Goal: Transaction & Acquisition: Purchase product/service

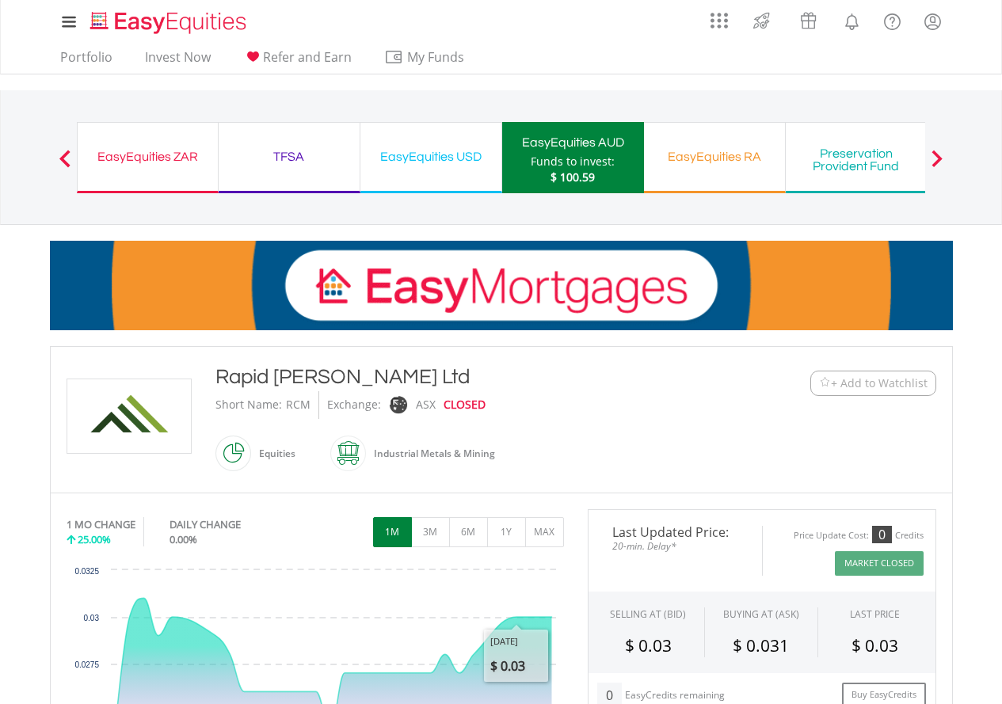
scroll to position [317, 0]
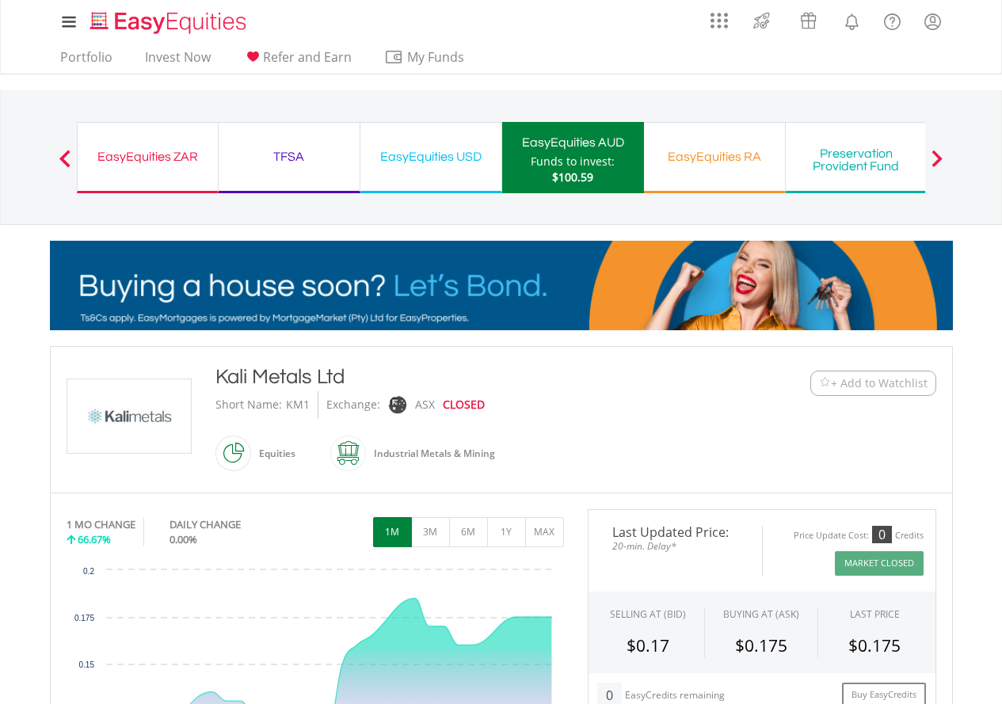
drag, startPoint x: 0, startPoint y: 0, endPoint x: 471, endPoint y: 383, distance: 607.0
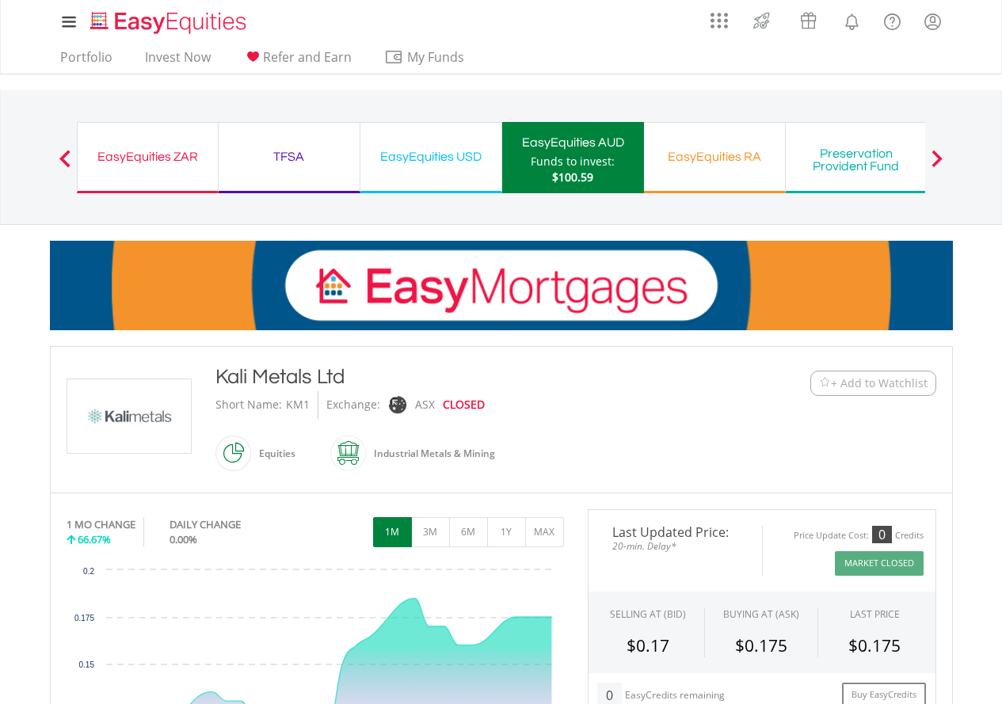
drag, startPoint x: 471, startPoint y: 383, endPoint x: 393, endPoint y: 413, distance: 84.0
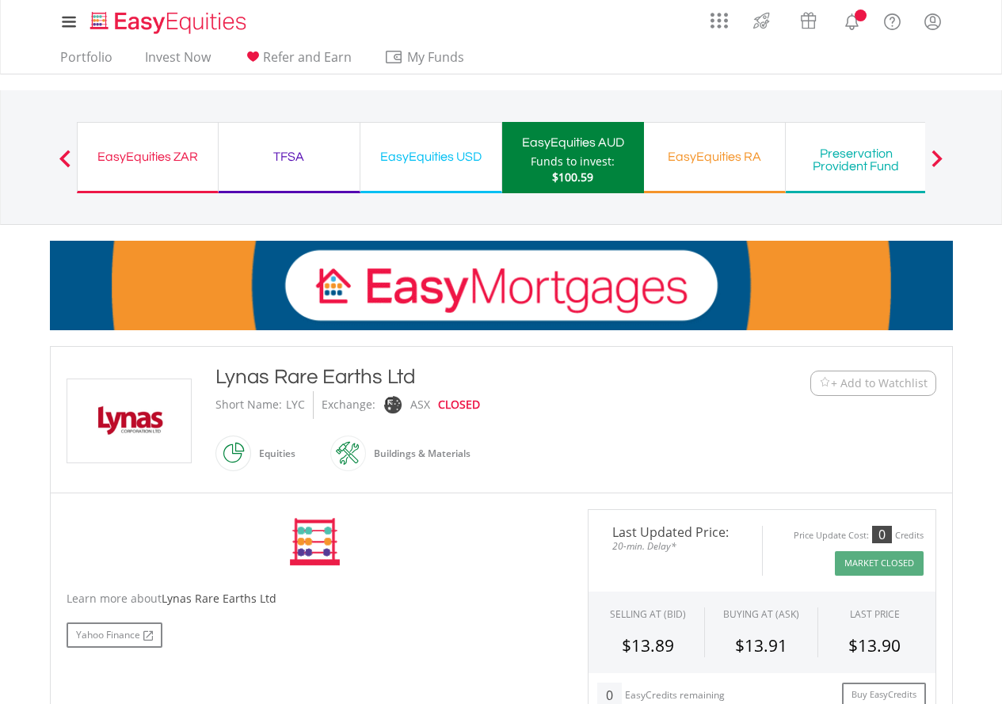
scroll to position [158, 0]
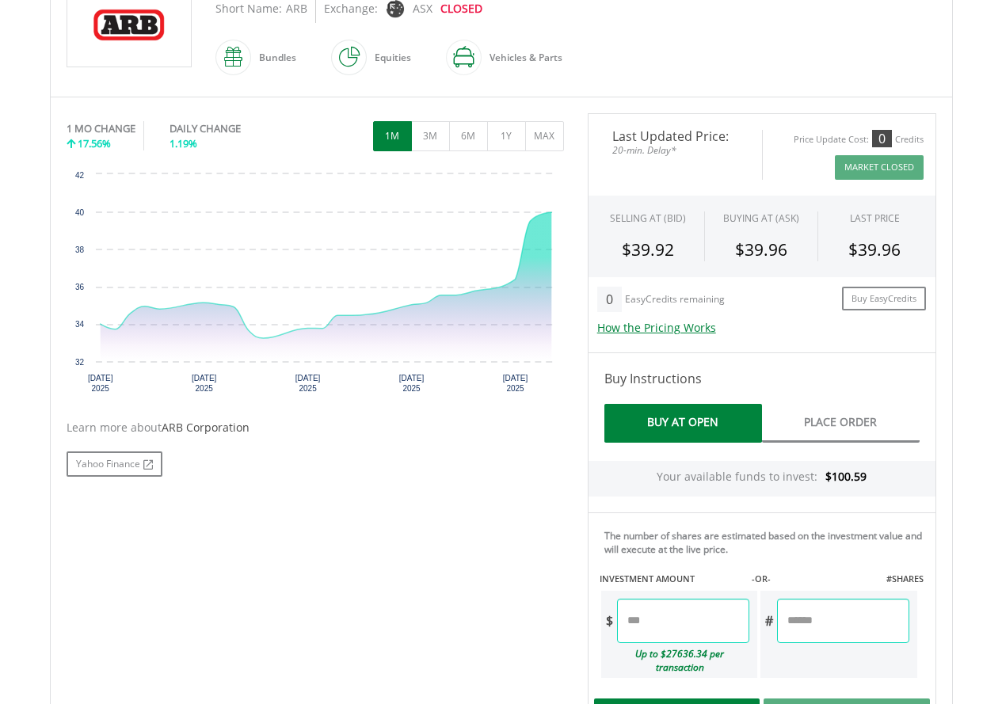
scroll to position [475, 0]
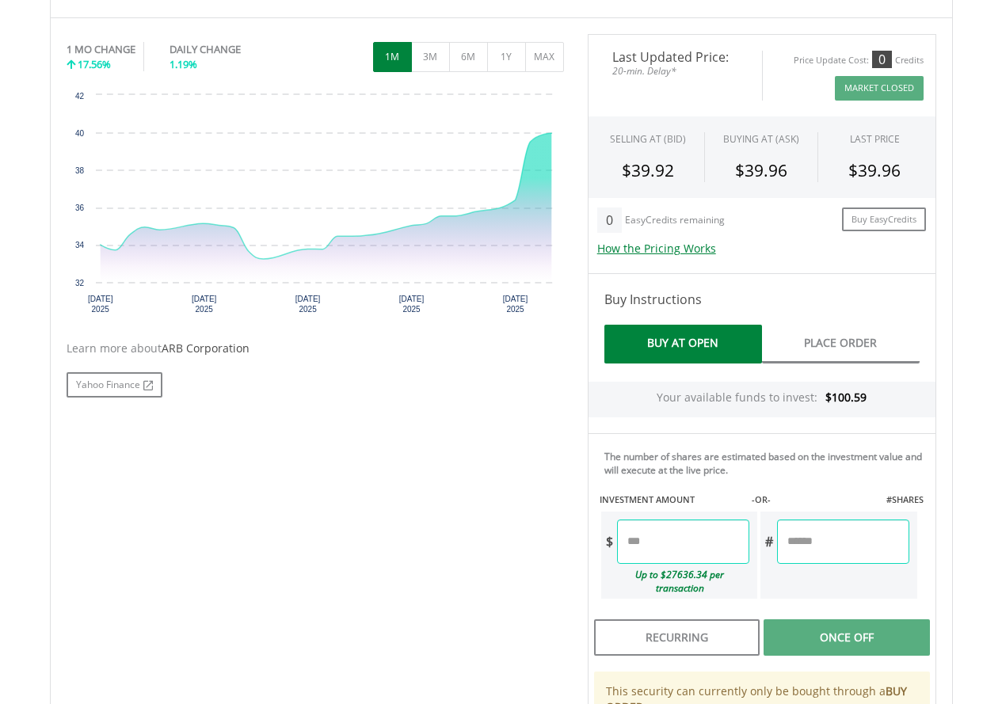
click at [721, 544] on input "number" at bounding box center [683, 542] width 132 height 44
click at [271, 424] on div "No chart available. 1 MO CHANGE 17.56% DAILY CHANGE 1.19% 1M 3M 6M 1Y MAX Chart…" at bounding box center [501, 439] width 893 height 810
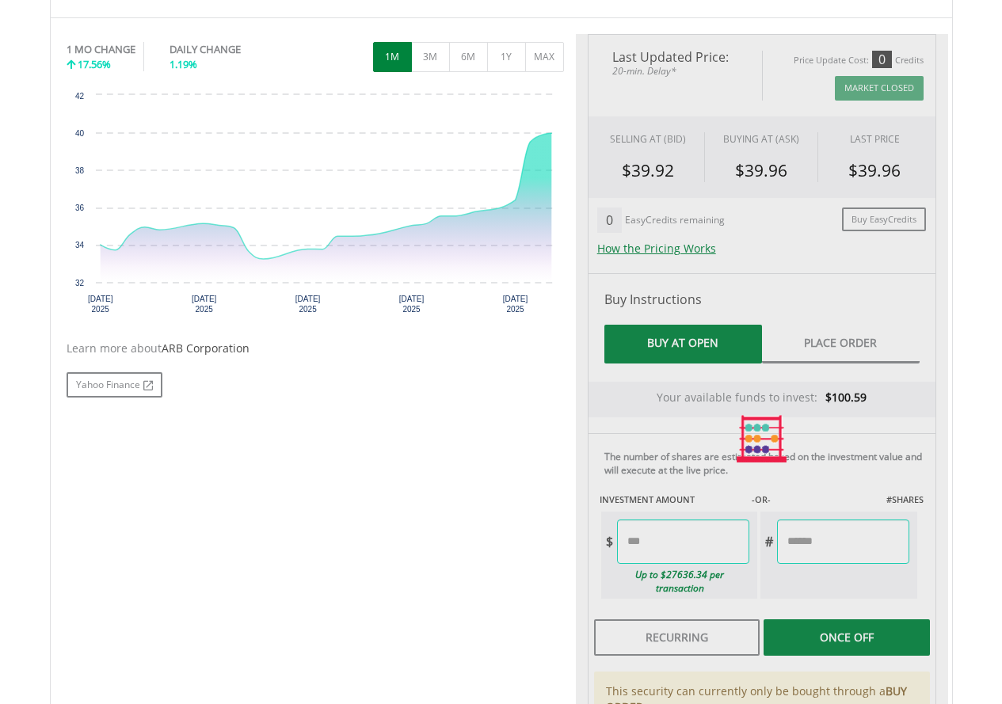
type input "******"
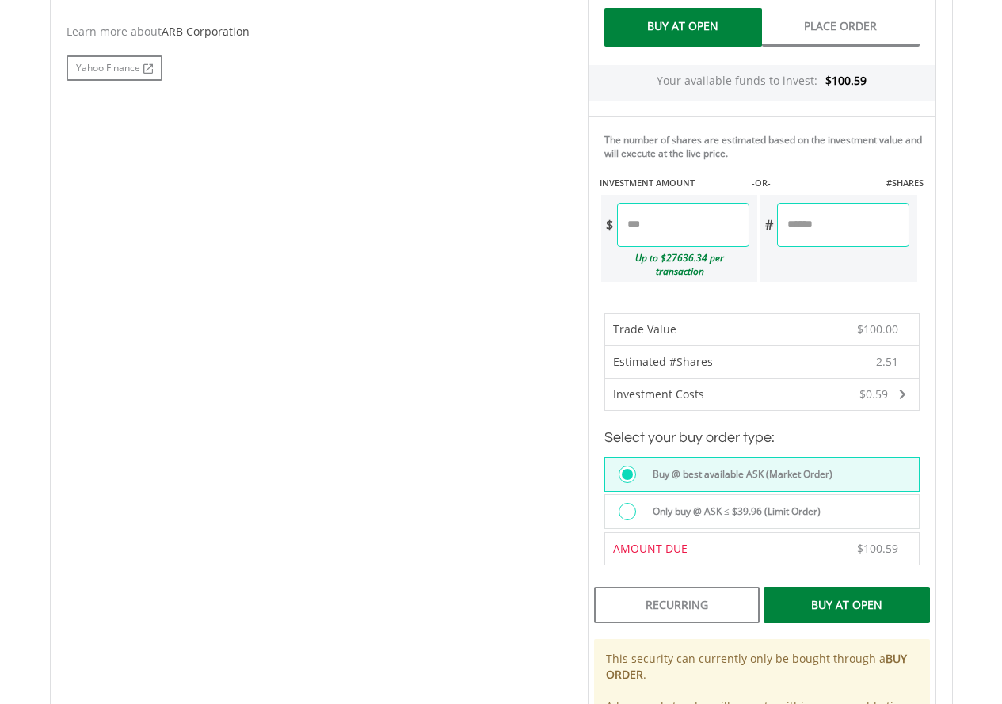
scroll to position [871, 0]
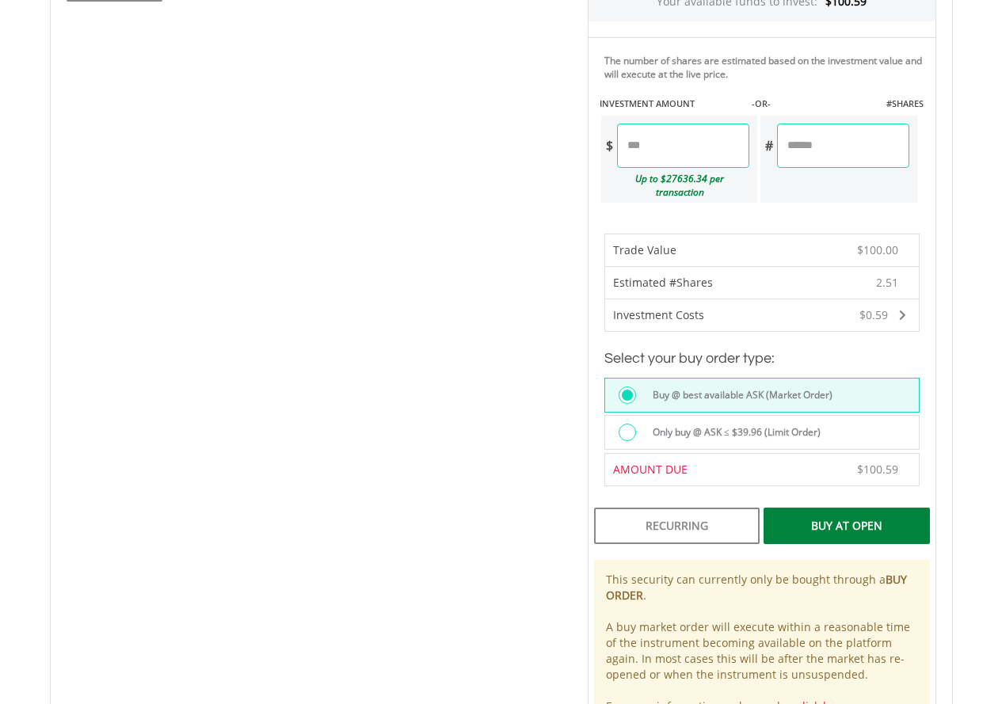
click at [837, 510] on div "Buy At Open" at bounding box center [847, 526] width 166 height 36
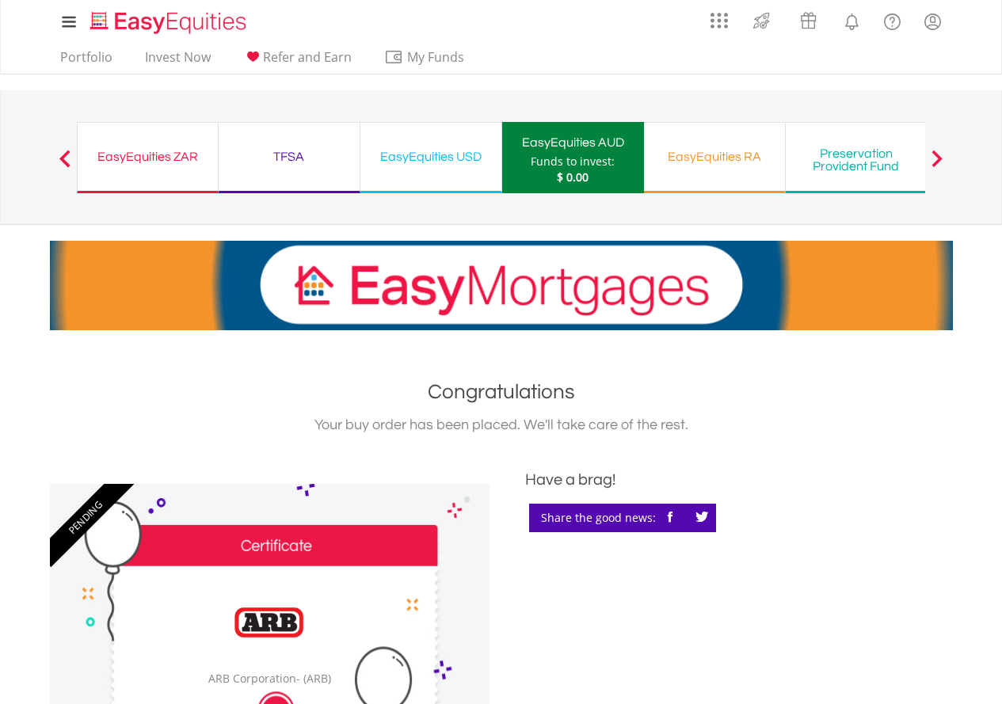
drag, startPoint x: 44, startPoint y: 489, endPoint x: 192, endPoint y: 741, distance: 292.6
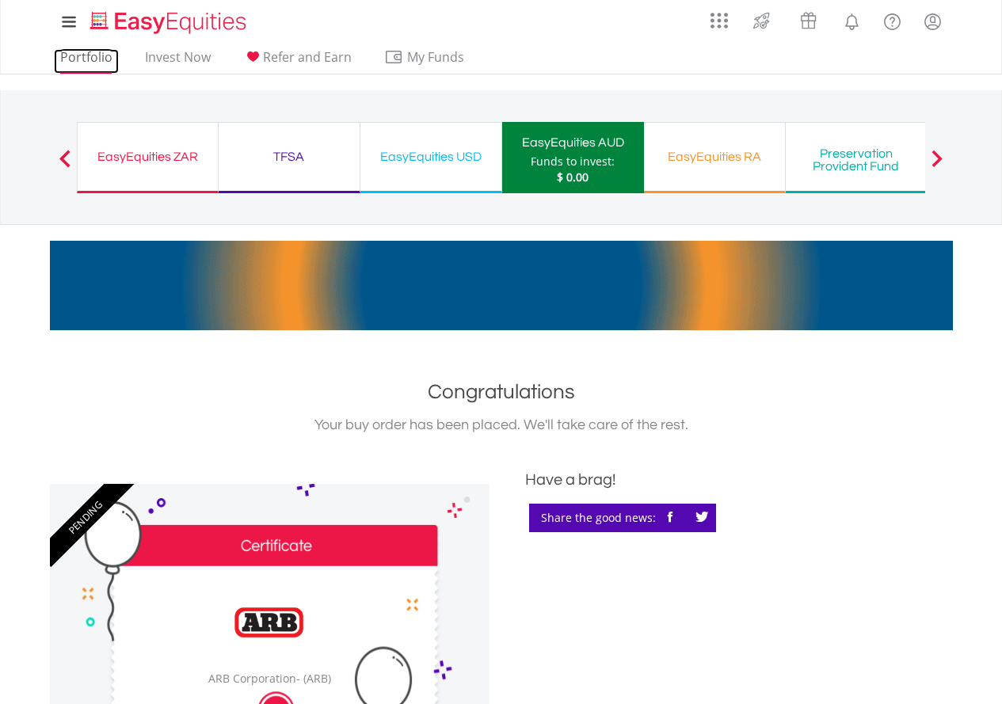
click at [93, 49] on link "Portfolio" at bounding box center [86, 61] width 65 height 25
